Goal: Obtain resource: Obtain resource

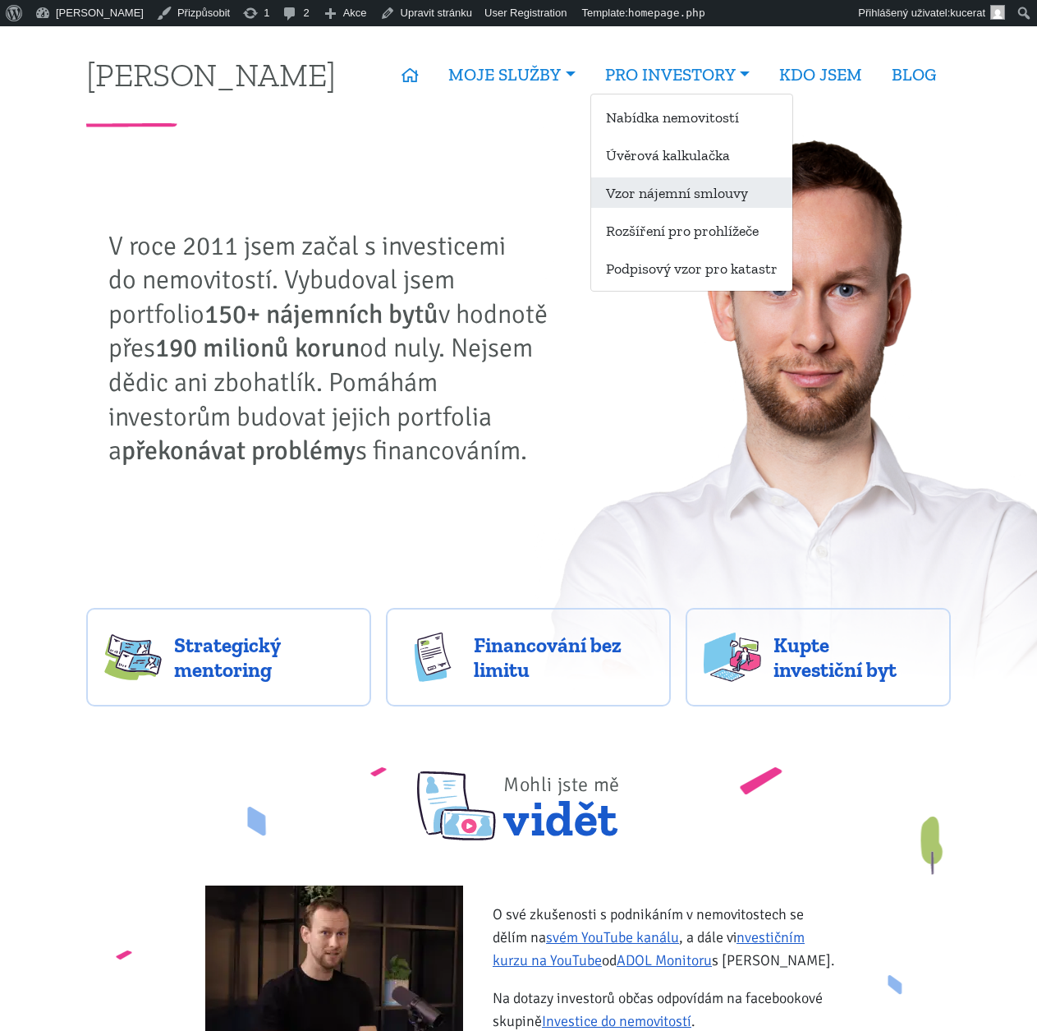
click at [719, 199] on link "Vzor nájemní smlouvy" at bounding box center [691, 192] width 201 height 30
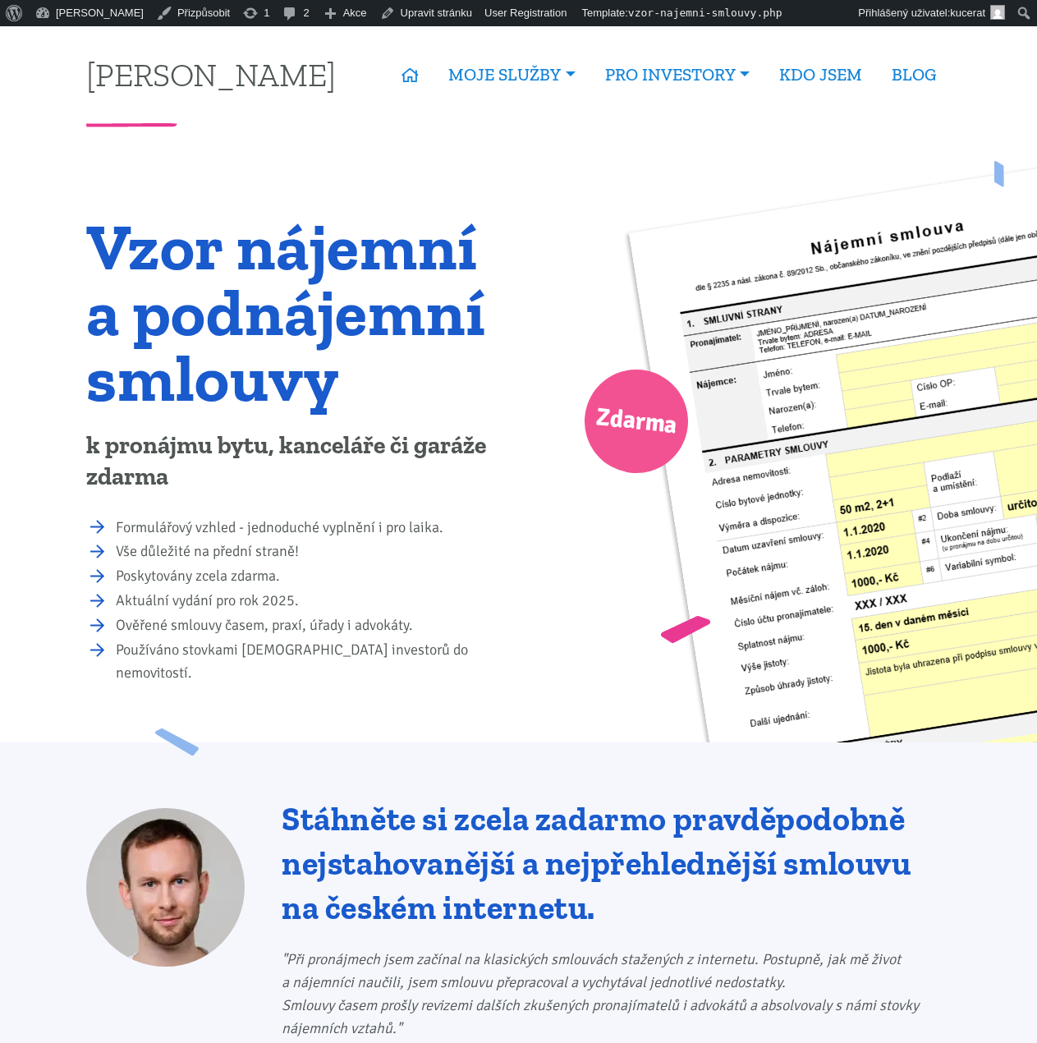
drag, startPoint x: 843, startPoint y: 476, endPoint x: 554, endPoint y: -22, distance: 575.2
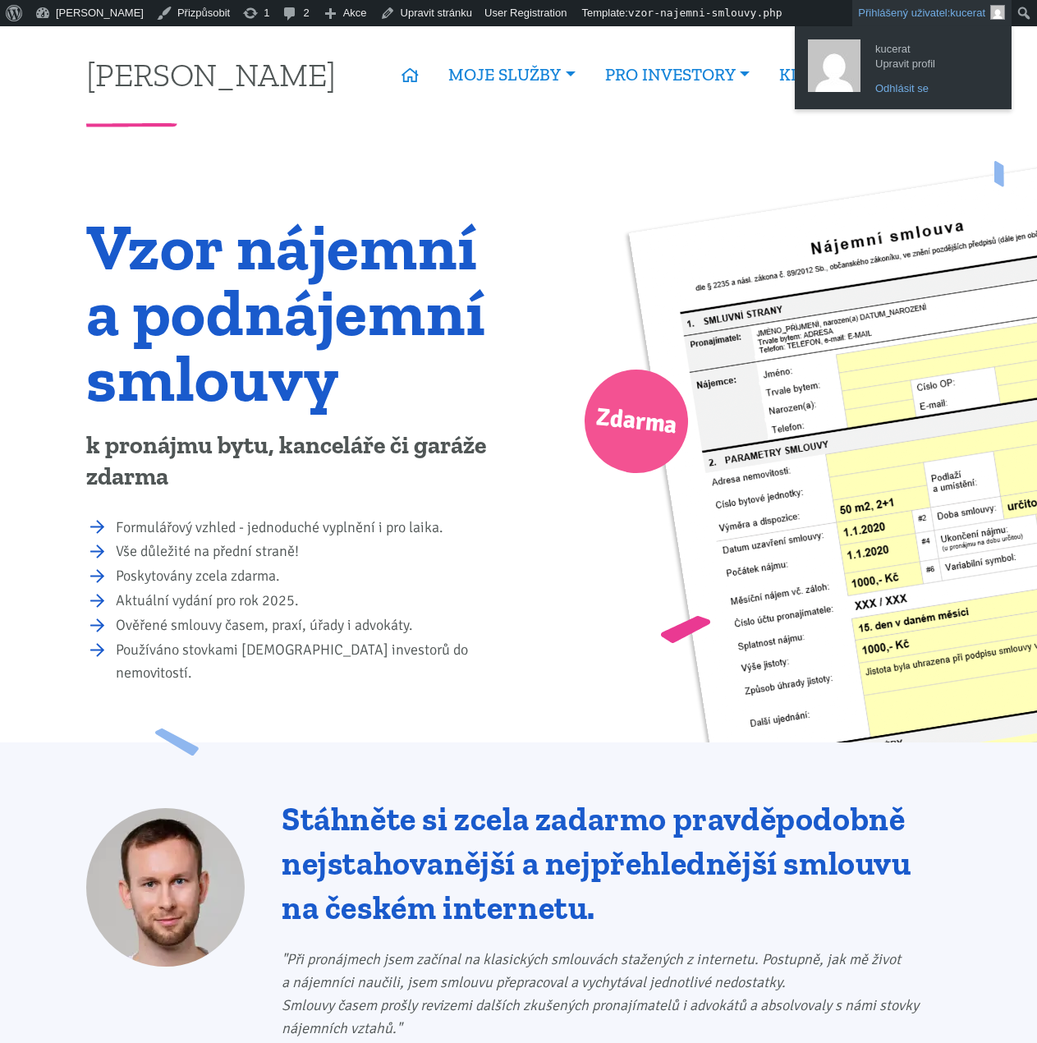
click at [920, 86] on link "Odhlásit se" at bounding box center [932, 88] width 131 height 21
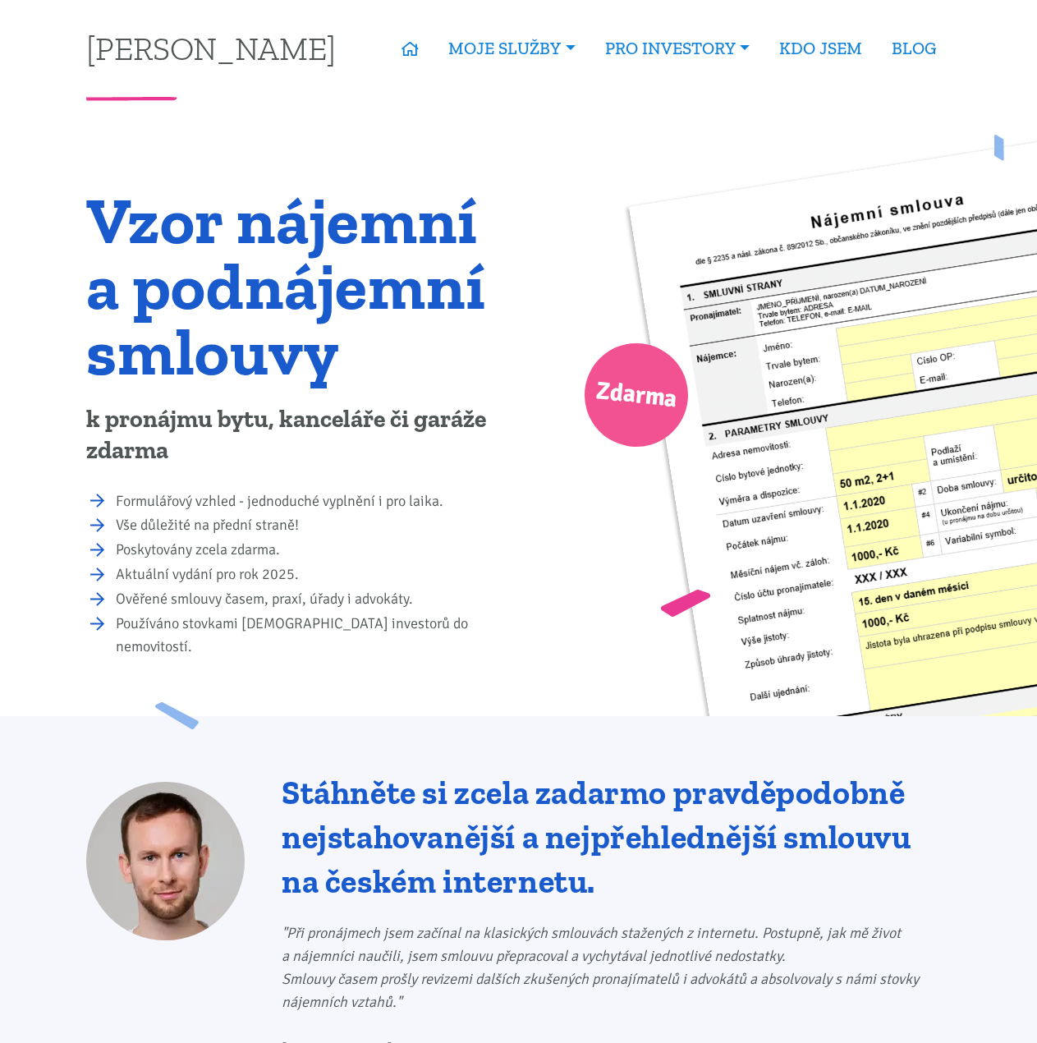
click at [420, 265] on h1 "Vzor nájemní a podnájemní smlouvy" at bounding box center [296, 285] width 421 height 197
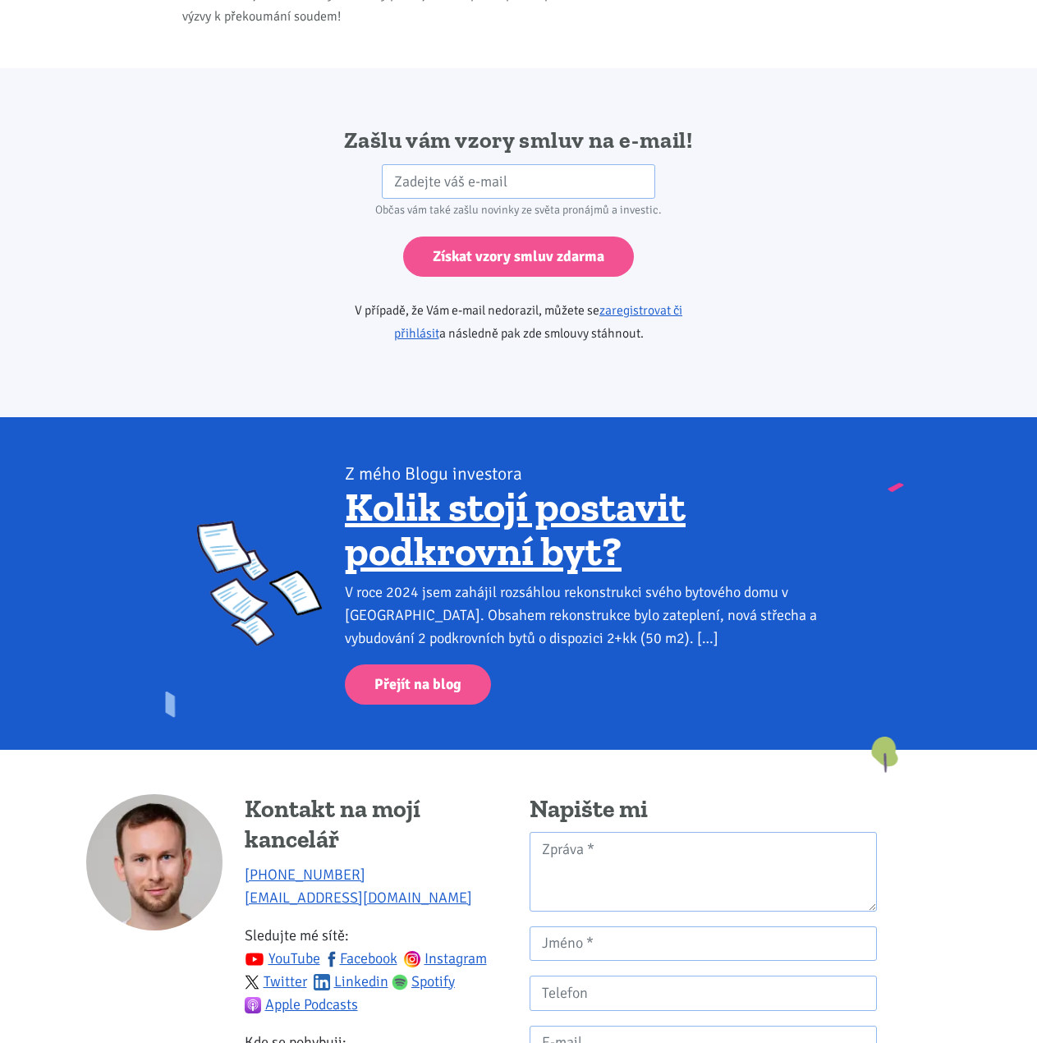
scroll to position [2546, 0]
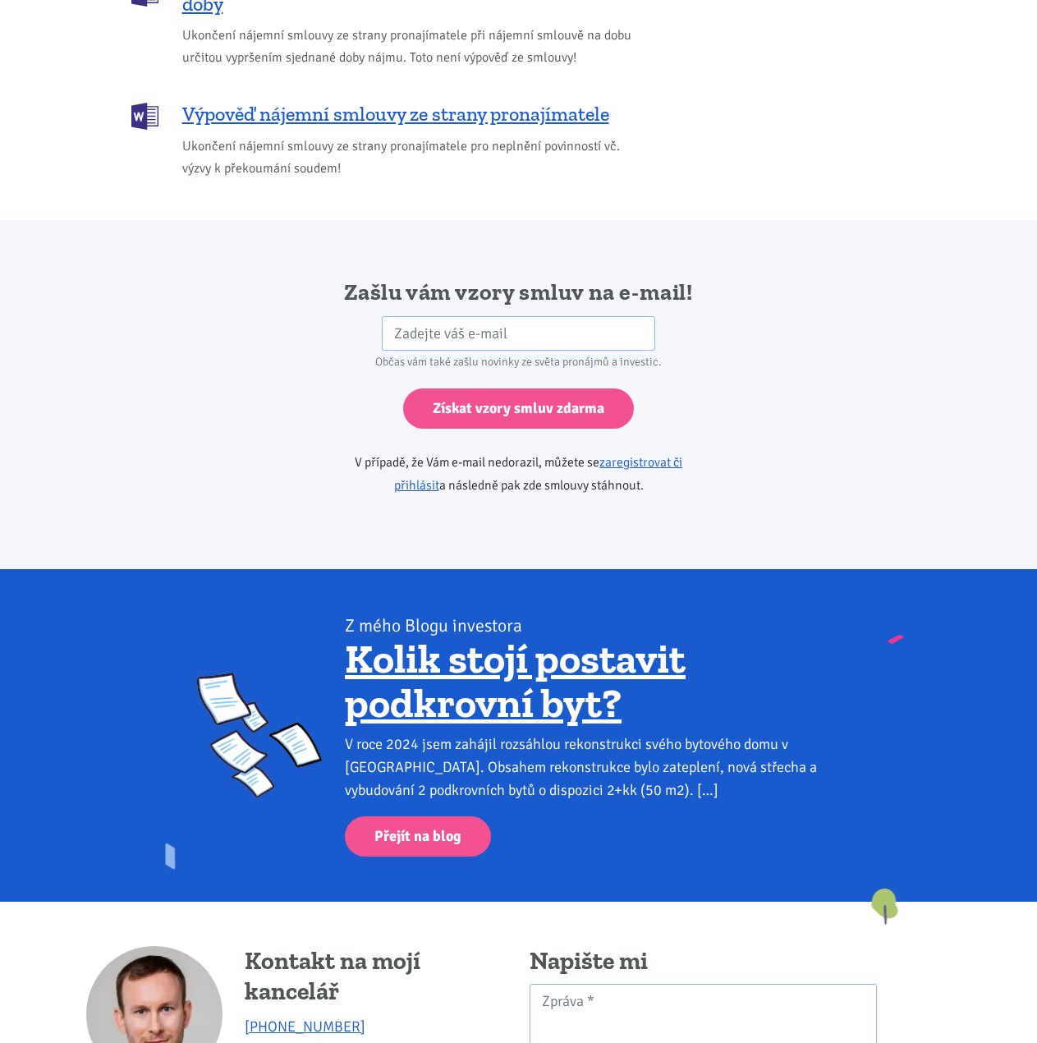
drag, startPoint x: 342, startPoint y: 269, endPoint x: 692, endPoint y: 466, distance: 401.6
click at [692, 466] on div "Zašlu vám vzory smluv na e-mail! HP Občas vám také zašlu novinky ze světa proná…" at bounding box center [519, 395] width 444 height 234
click at [692, 466] on p "V případě, že Vám e-mail nedorazil, můžete se zaregistrovat či přihlásit a násl…" at bounding box center [518, 474] width 421 height 46
drag, startPoint x: 695, startPoint y: 467, endPoint x: 334, endPoint y: 238, distance: 426.8
click at [334, 238] on div "Zašlu vám vzory smluv na e-mail! HP Občas vám také zašlu novinky ze světa proná…" at bounding box center [518, 394] width 1037 height 349
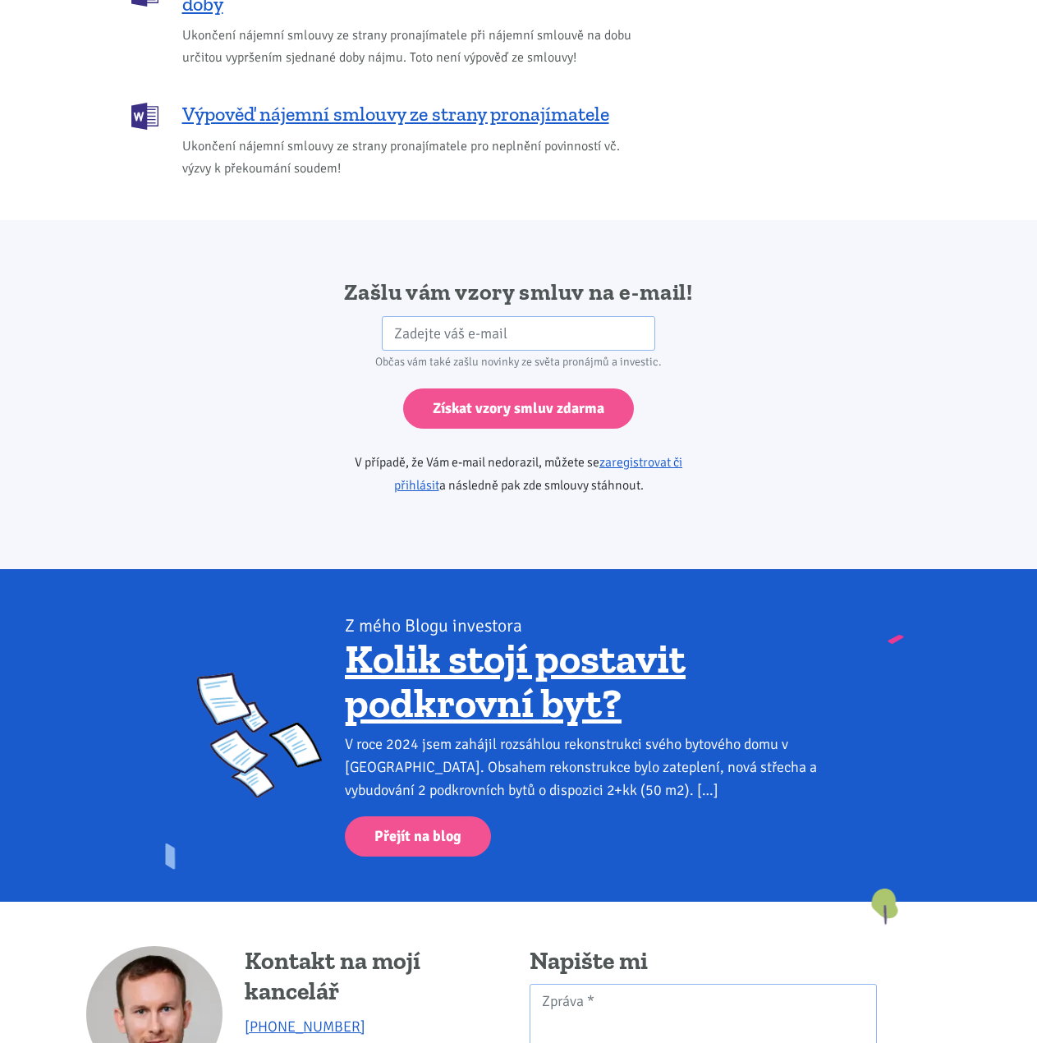
click at [334, 238] on div "Zašlu vám vzory smluv na e-mail! HP Občas vám také zašlu novinky ze světa proná…" at bounding box center [518, 394] width 1037 height 349
drag, startPoint x: 752, startPoint y: 462, endPoint x: 272, endPoint y: 246, distance: 526.8
click at [272, 246] on div "Zašlu vám vzory smluv na e-mail! HP Občas vám také zašlu novinky ze světa proná…" at bounding box center [518, 394] width 1037 height 349
click at [530, 351] on div "Občas vám také zašlu novinky ze světa pronájmů a investic." at bounding box center [518, 362] width 421 height 23
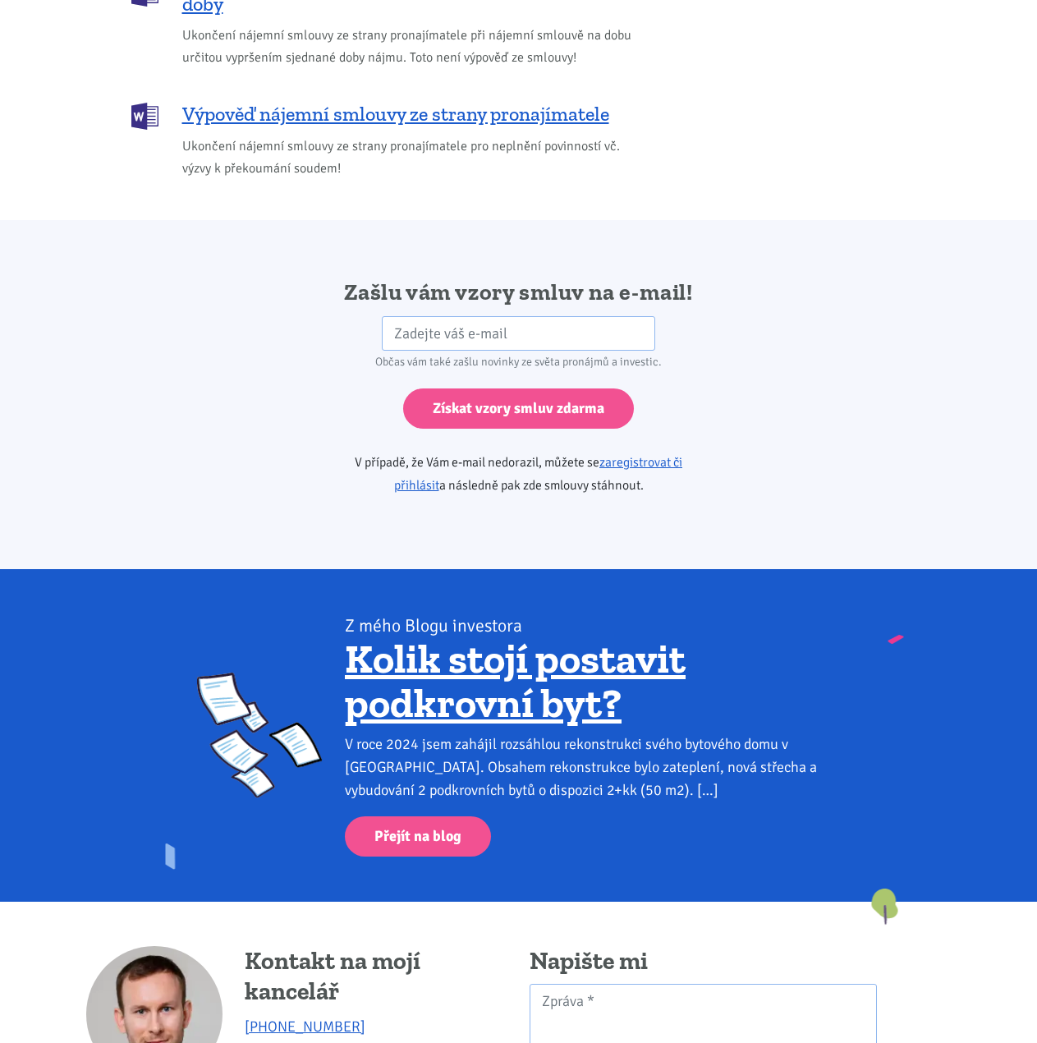
click at [530, 351] on div "Občas vám také zašlu novinky ze světa pronájmů a investic." at bounding box center [518, 362] width 421 height 23
click at [462, 351] on div "Občas vám také zašlu novinky ze světa pronájmů a investic." at bounding box center [518, 362] width 421 height 23
click at [165, 323] on div "Zašlu vám vzory smluv na e-mail! HP Občas vám také zašlu novinky ze světa proná…" at bounding box center [519, 395] width 887 height 234
click at [870, 468] on div "Zašlu vám vzory smluv na e-mail! HP Občas vám také zašlu novinky ze světa proná…" at bounding box center [519, 395] width 887 height 234
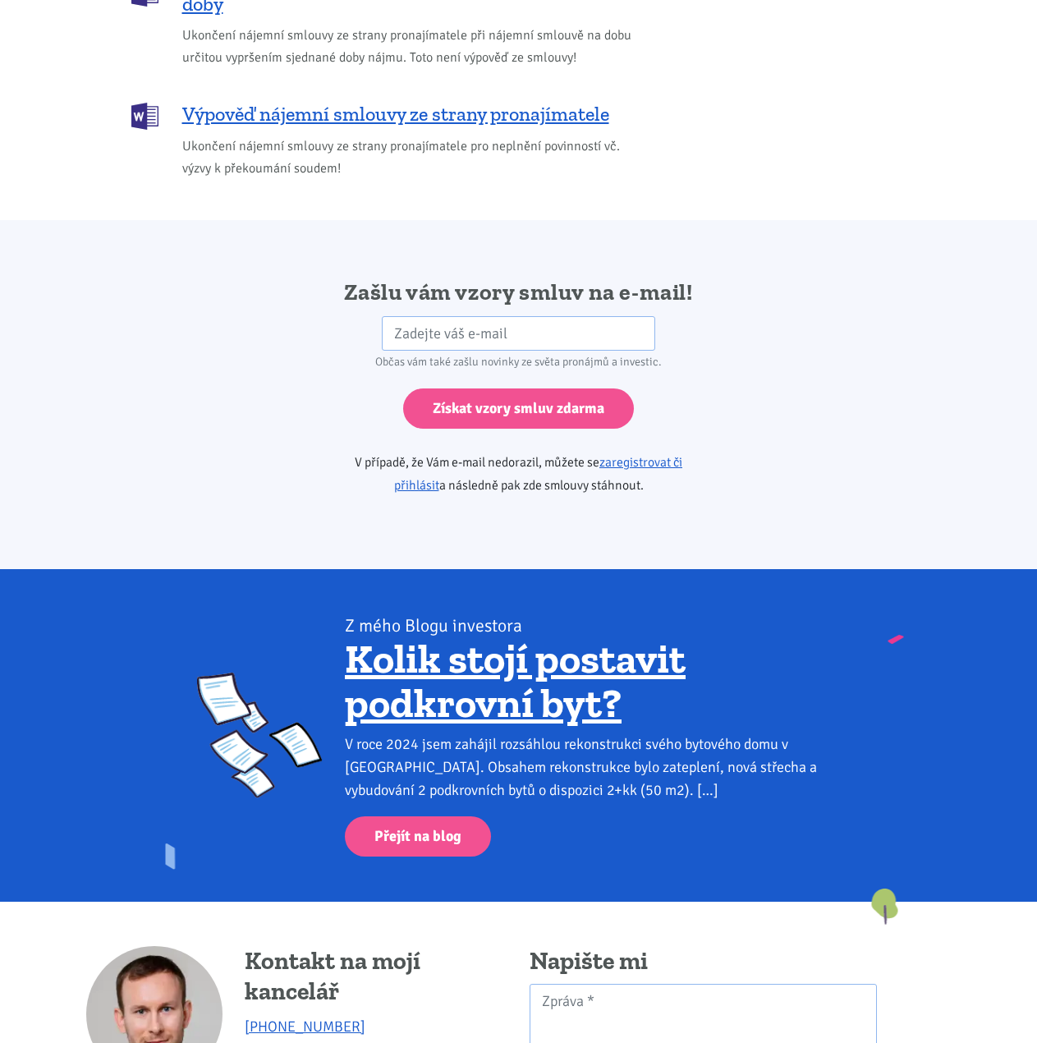
click at [820, 278] on div "Zašlu vám vzory smluv na e-mail! HP Občas vám také zašlu novinky ze světa proná…" at bounding box center [519, 395] width 887 height 234
click at [227, 478] on div "Zašlu vám vzory smluv na e-mail! HP Občas vám také zašlu novinky ze světa proná…" at bounding box center [519, 395] width 887 height 234
drag, startPoint x: 843, startPoint y: 313, endPoint x: 900, endPoint y: 387, distance: 93.1
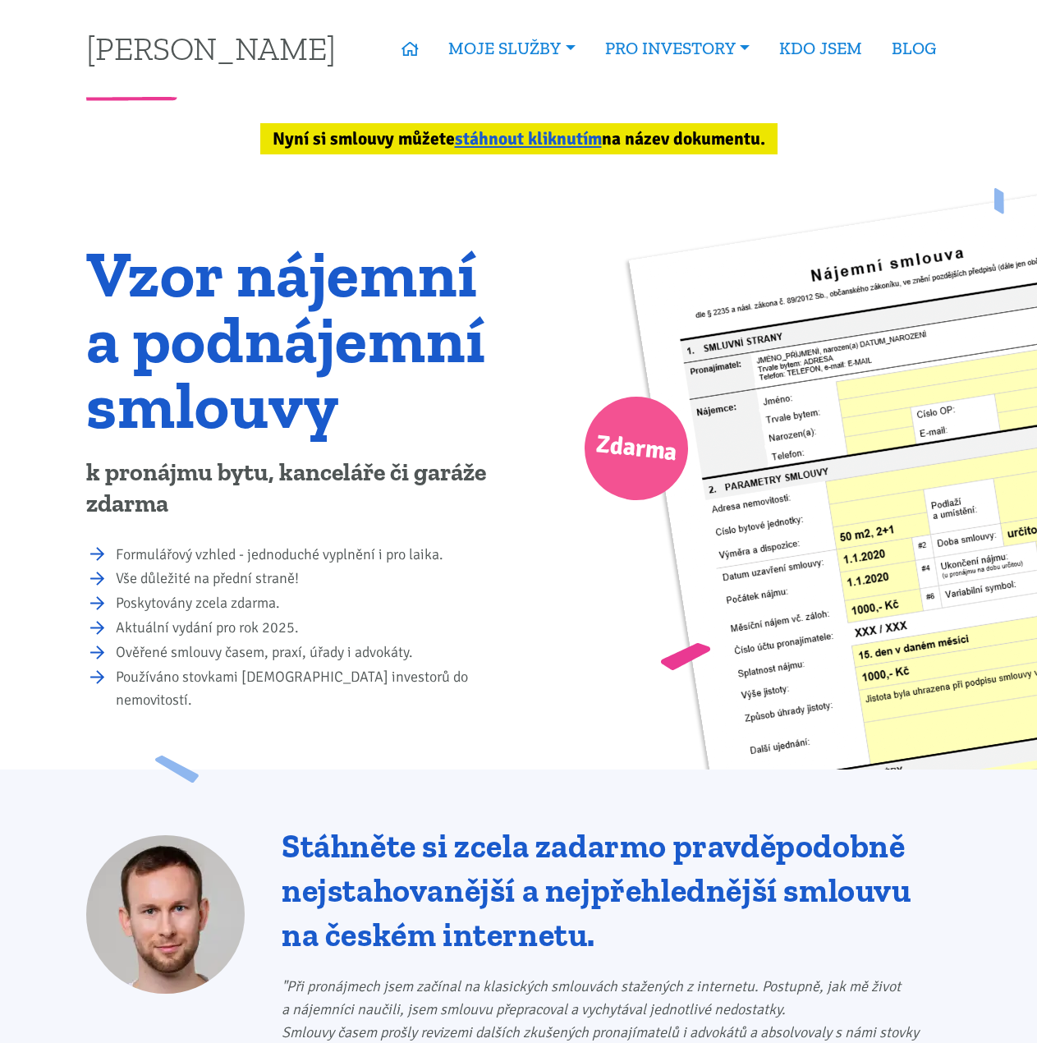
click at [687, 131] on div "Nyní si smlouvy můžete stáhnout kliknutím na název dokumentu." at bounding box center [518, 138] width 517 height 31
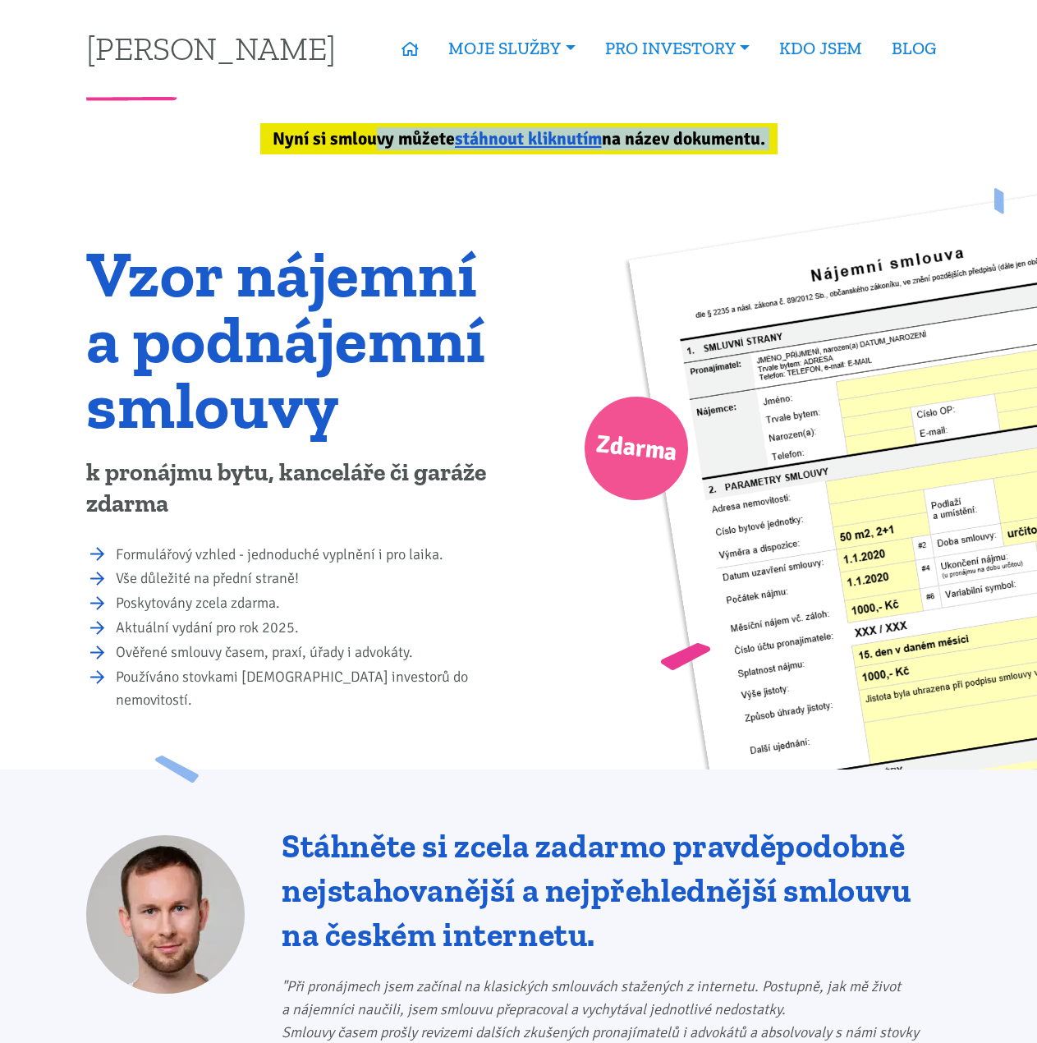
click at [687, 131] on div "Nyní si smlouvy můžete stáhnout kliknutím na název dokumentu." at bounding box center [518, 138] width 517 height 31
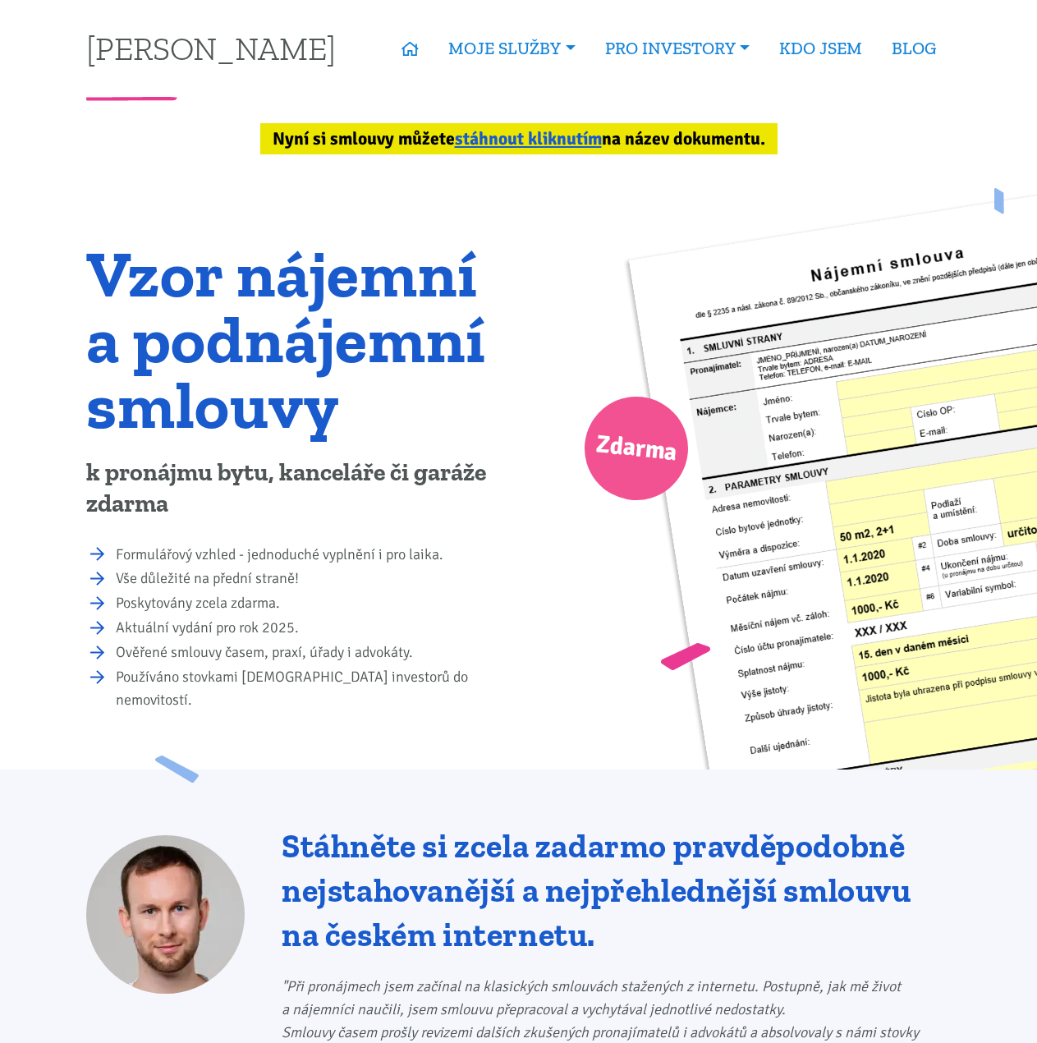
click at [519, 251] on div "Zdarma" at bounding box center [776, 532] width 515 height 757
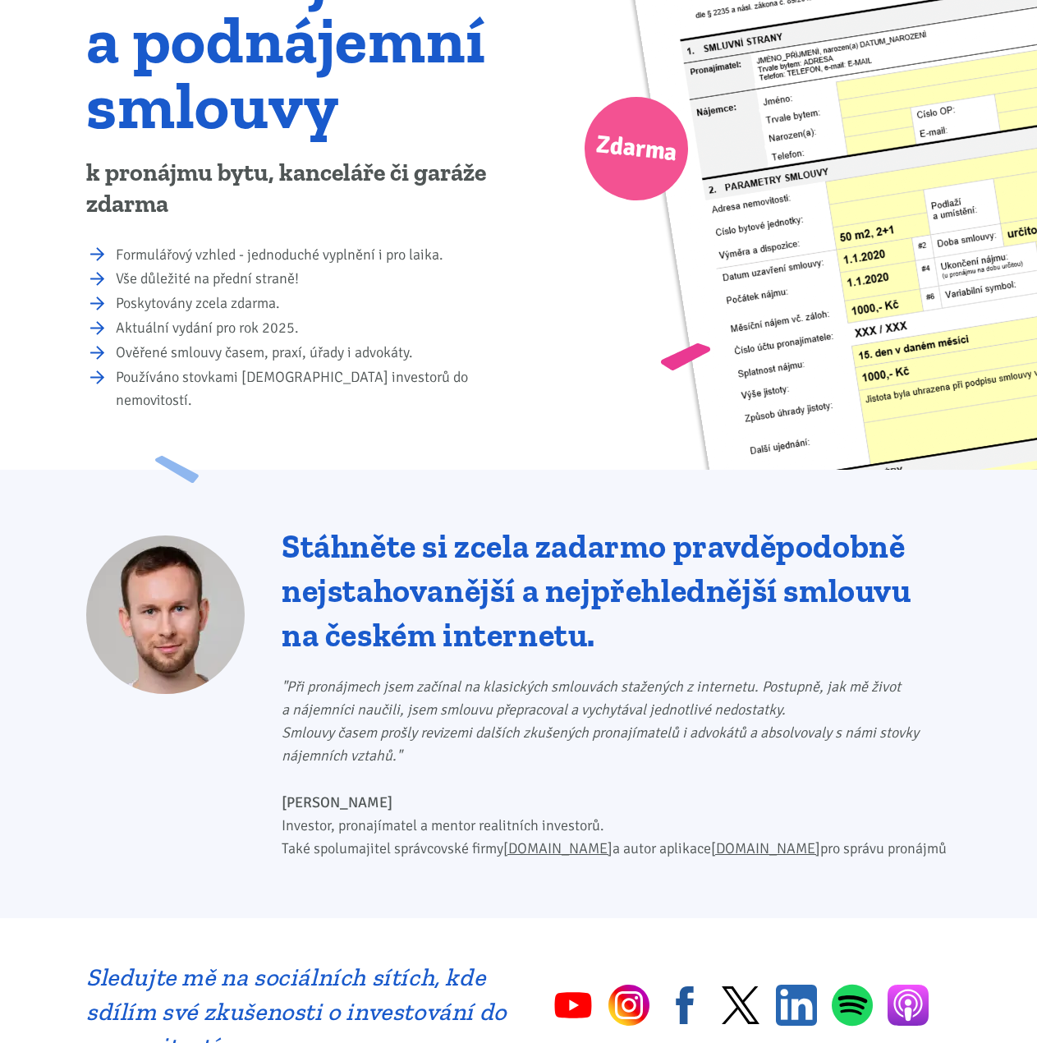
drag, startPoint x: 386, startPoint y: 256, endPoint x: 403, endPoint y: 380, distance: 125.2
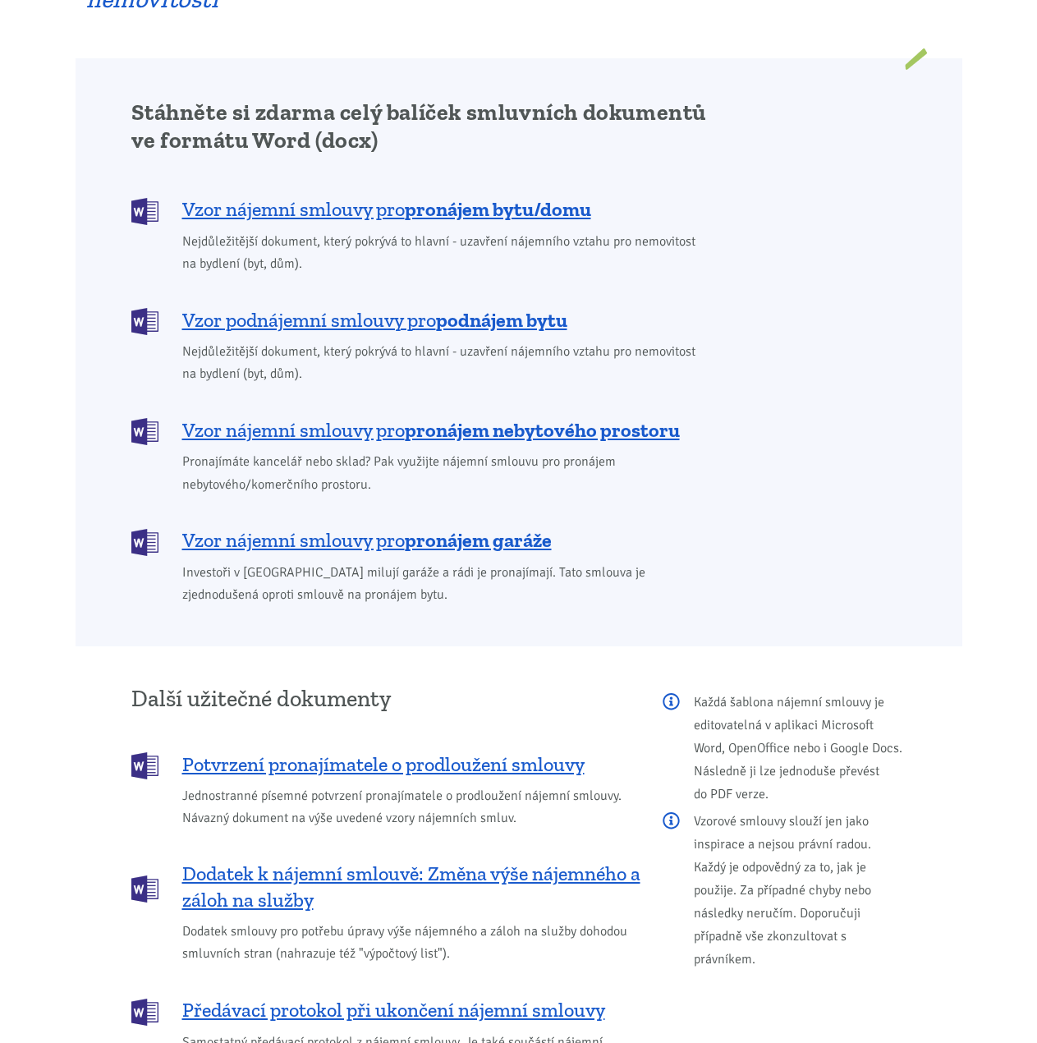
scroll to position [1822, 0]
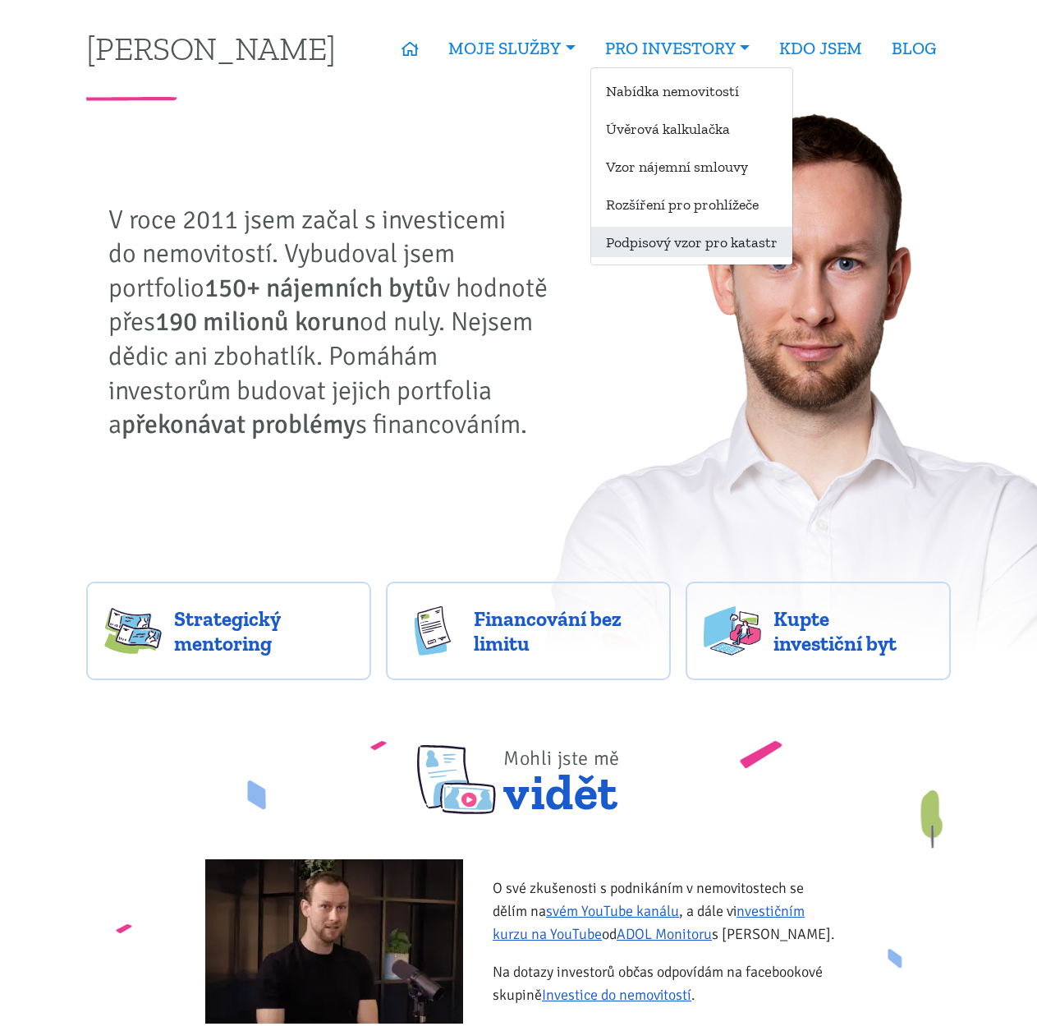
click at [678, 253] on link "Podpisový vzor pro katastr" at bounding box center [691, 242] width 201 height 30
